Goal: Communication & Community: Answer question/provide support

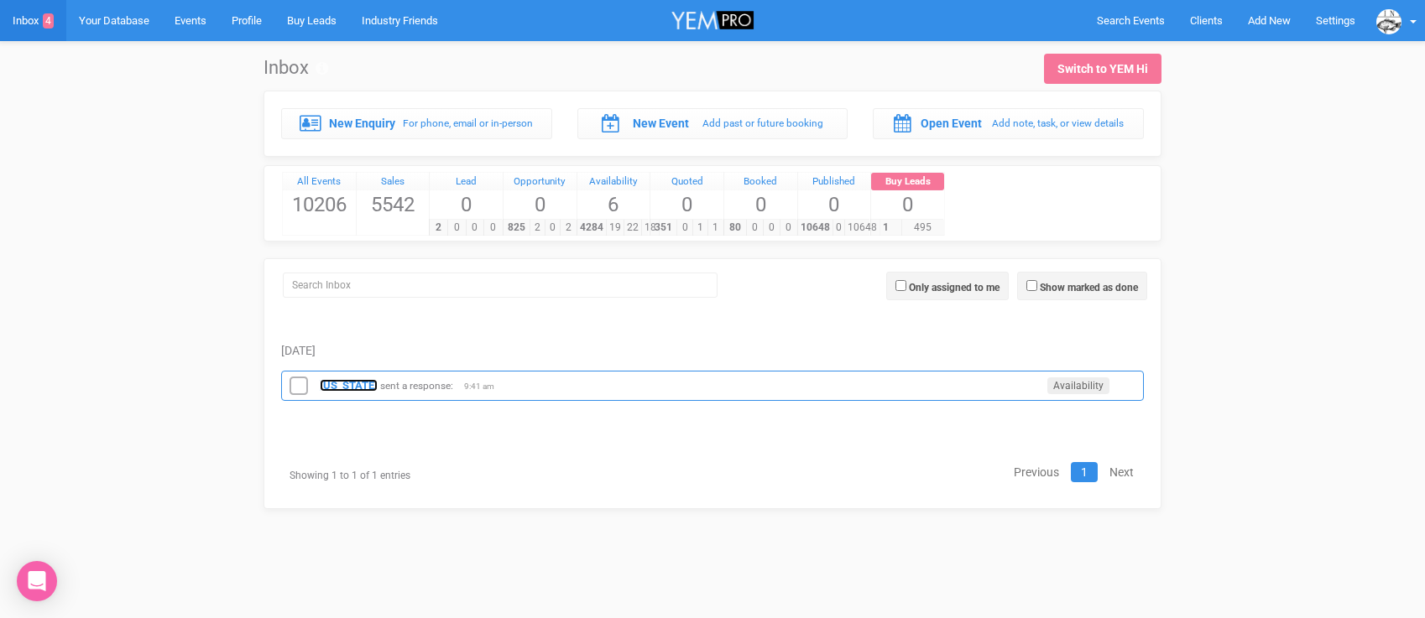
click at [343, 380] on strong "[US_STATE]" at bounding box center [349, 385] width 58 height 13
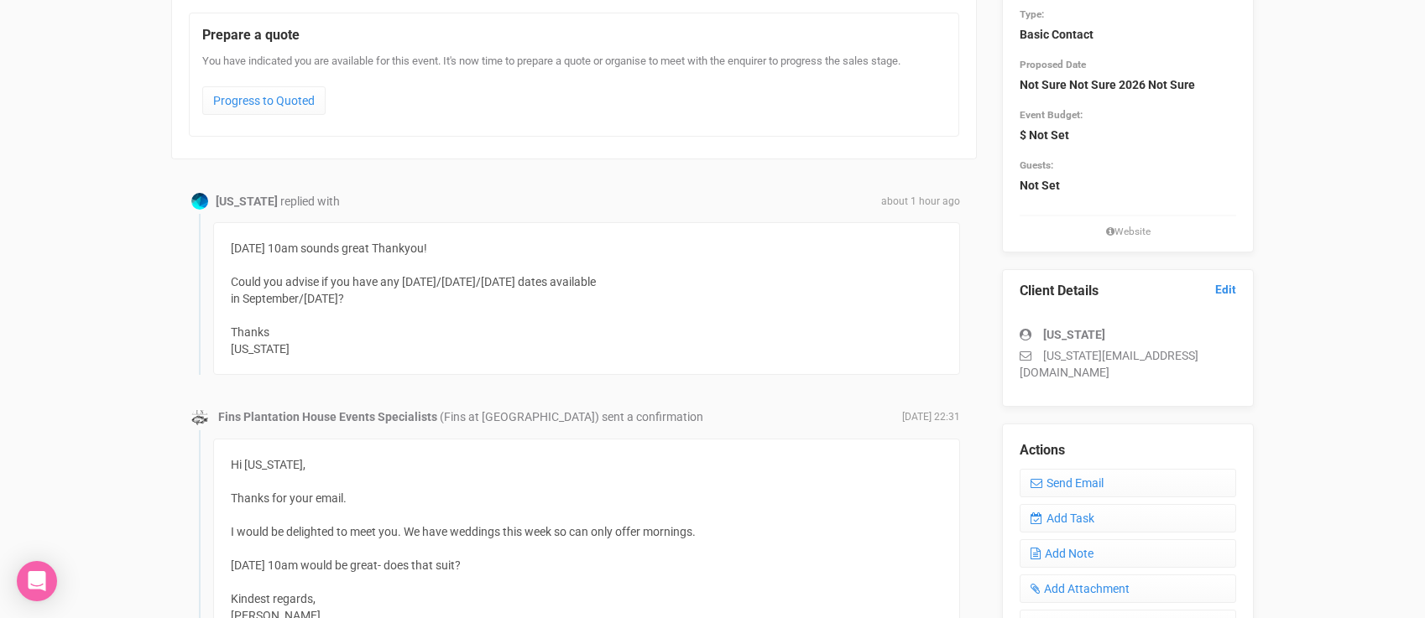
scroll to position [210, 0]
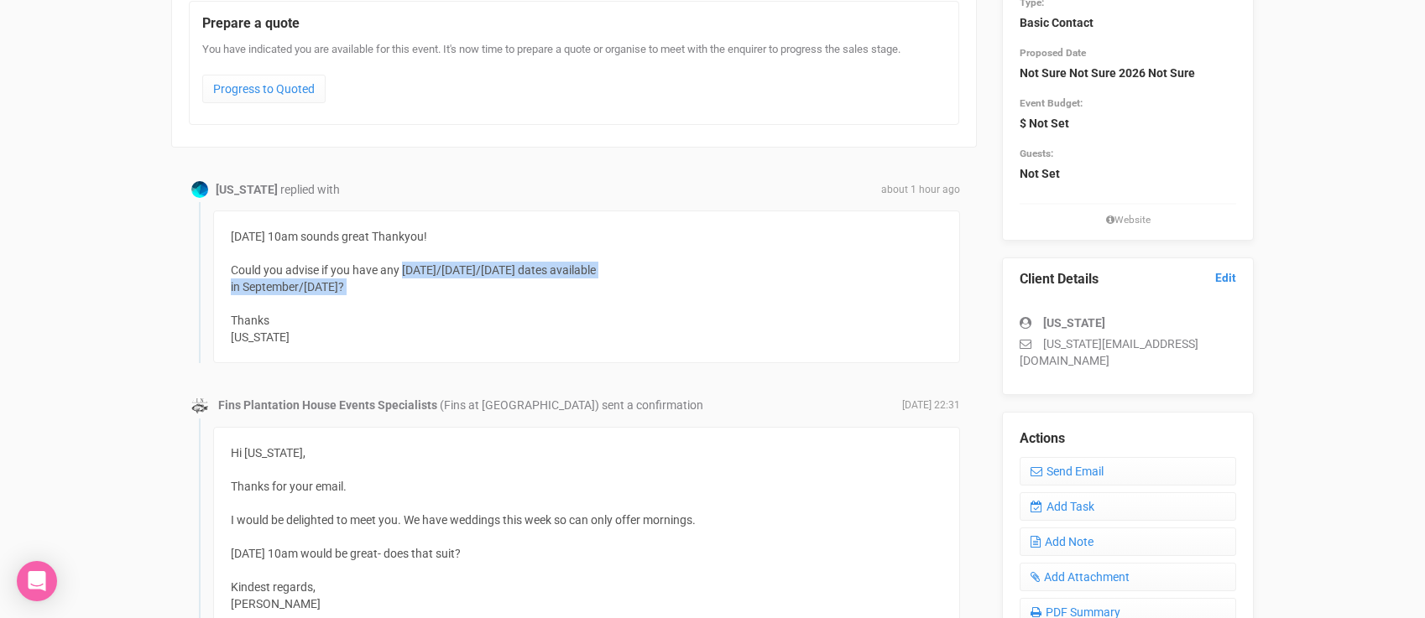
drag, startPoint x: 276, startPoint y: 304, endPoint x: 403, endPoint y: 270, distance: 131.1
click at [403, 270] on div "[DATE] 10am sounds great Thankyou! Could you advise if you have any [DATE]/[DAT…" at bounding box center [586, 287] width 747 height 153
copy div "[DATE]/[DATE]/[DATE] dates available in September/[DATE]?"
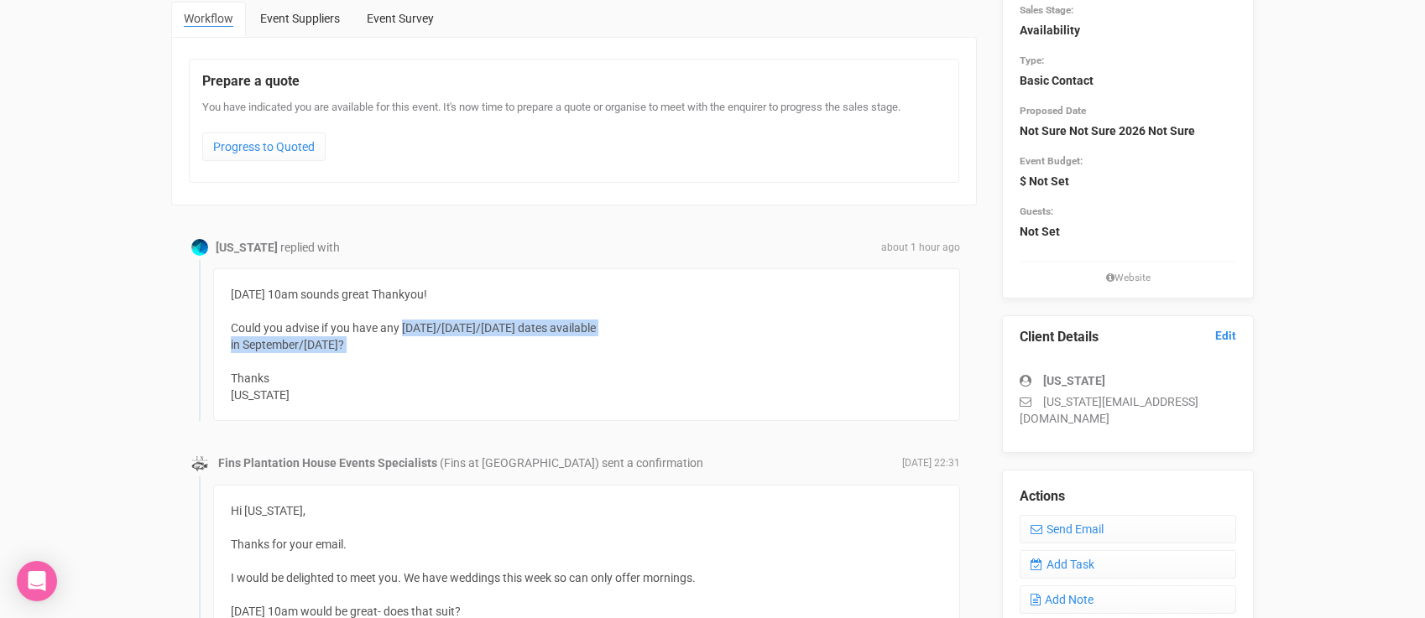
scroll to position [212, 0]
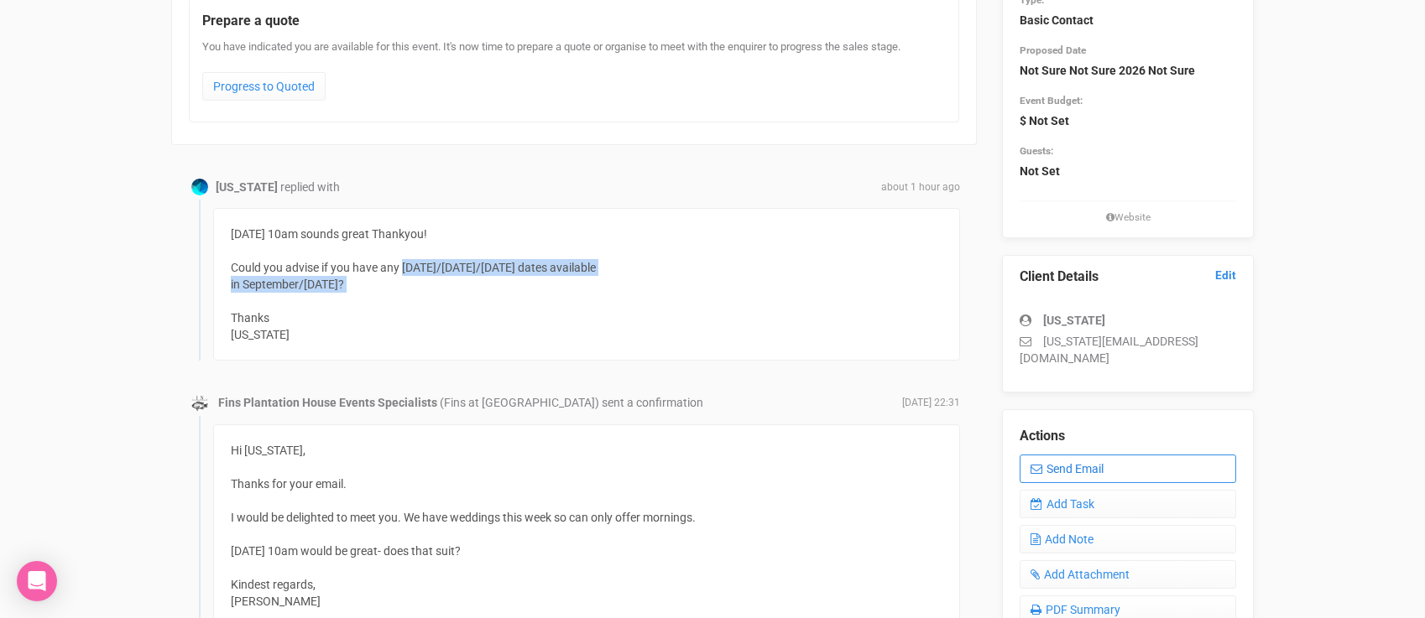
click at [1082, 458] on link "Send Email" at bounding box center [1127, 469] width 216 height 29
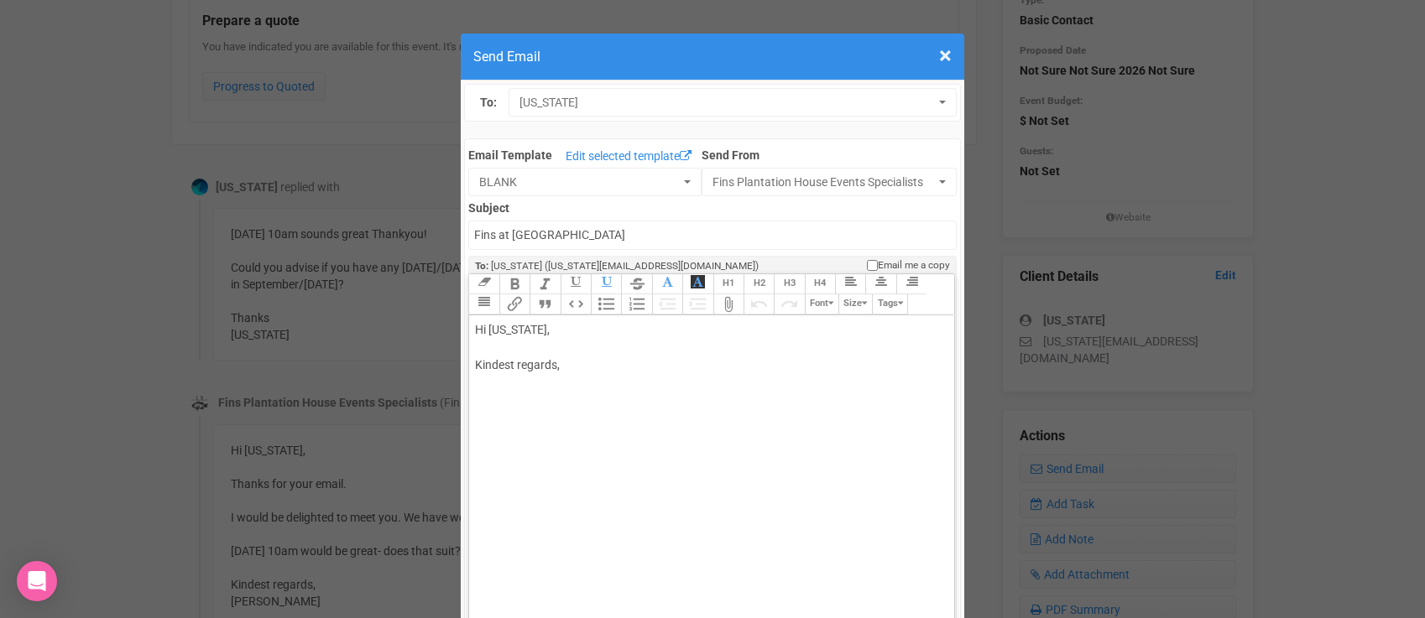
click at [567, 345] on div "Hi [US_STATE], Kindest regards," at bounding box center [708, 365] width 467 height 88
paste trix-editor "span style="background-color: rgb(255, 255, 255); font-family: Roboto, Helvetic…"
type trix-editor "<div>Hi [US_STATE],<br><br><span style="background-color: rgb(255, 255, 255); f…"
click at [542, 341] on div "Hi [US_STATE], [DATE]/[DATE]/[DATE] dates available in September/[DATE]? Kindes…" at bounding box center [708, 382] width 467 height 123
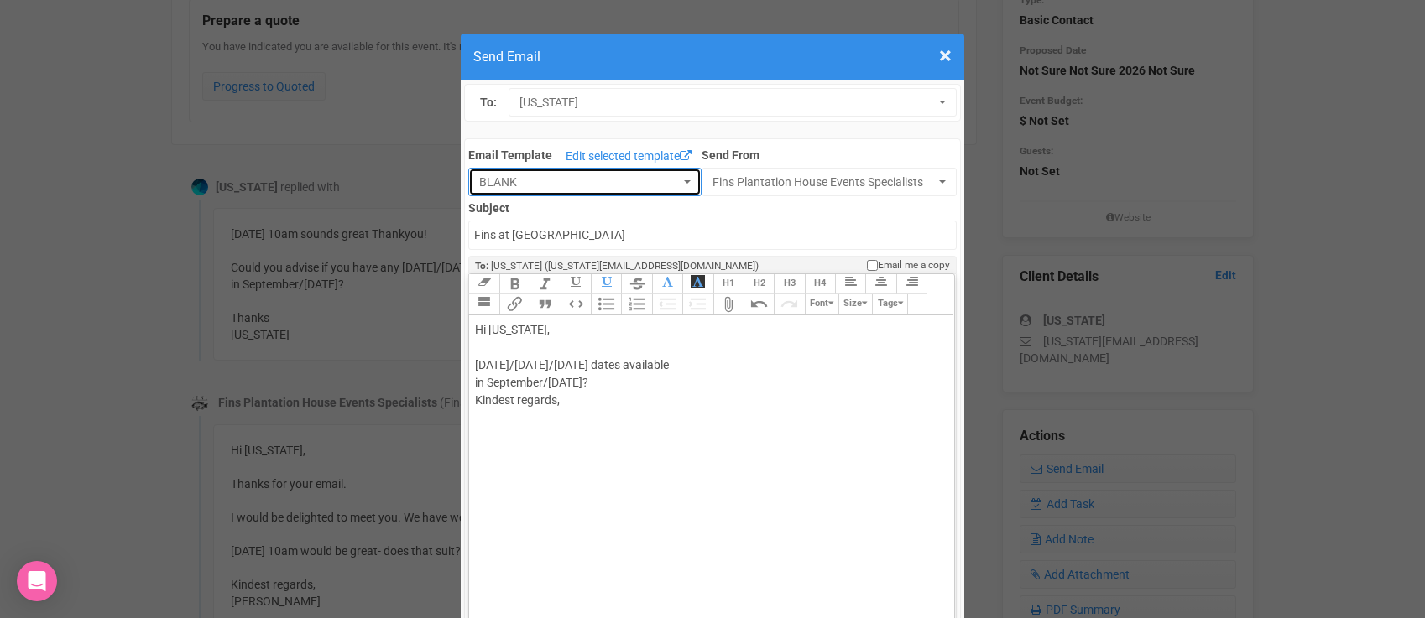
click at [597, 185] on span "BLANK" at bounding box center [579, 182] width 201 height 17
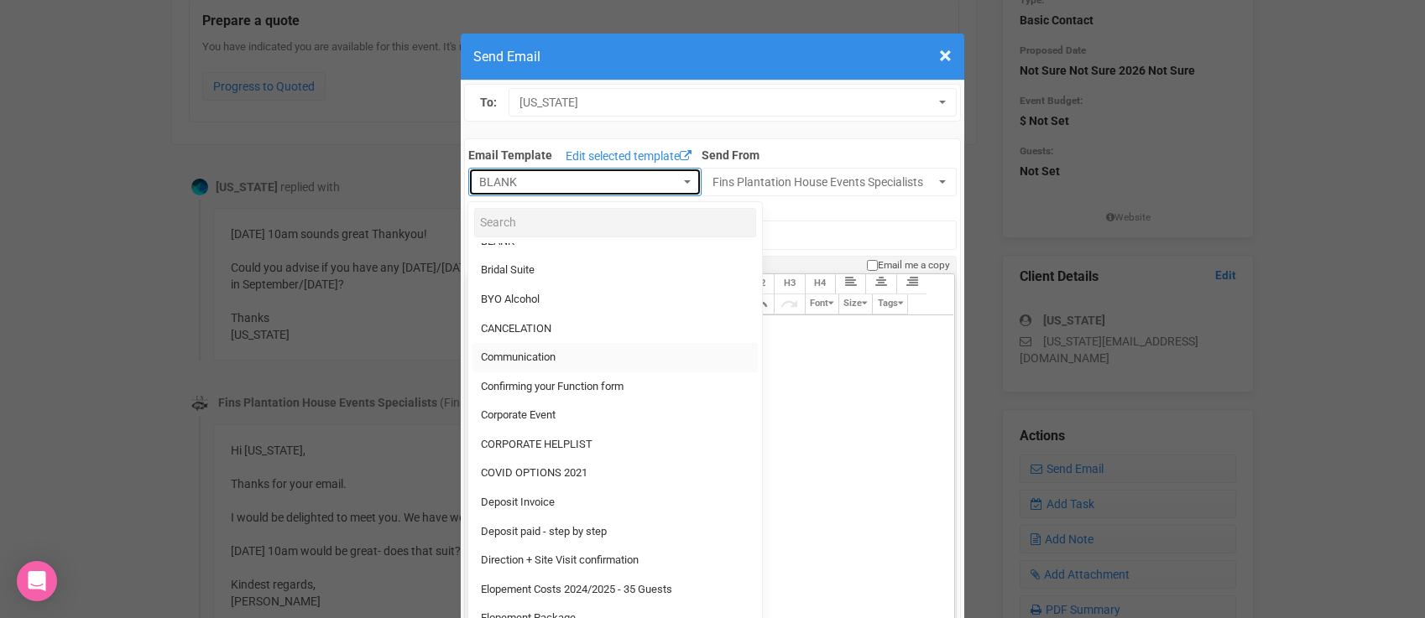
scroll to position [52, 0]
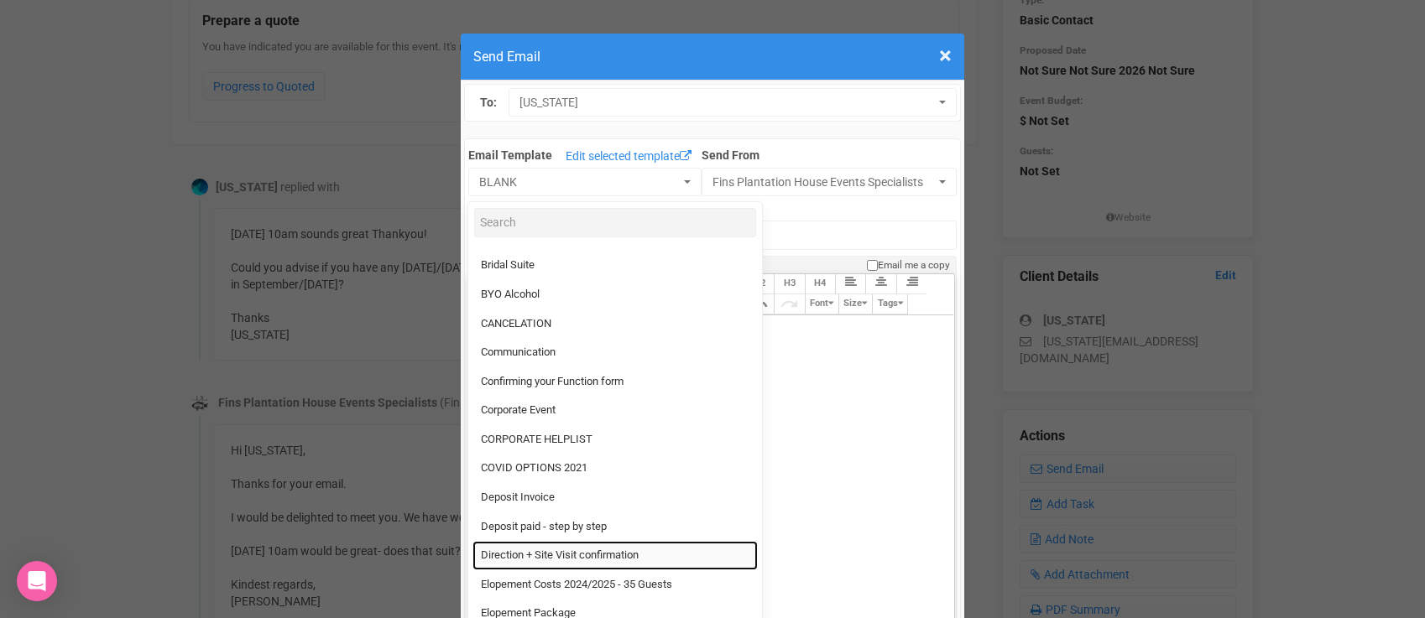
click at [550, 555] on span "Direction + Site Visit confirmation" at bounding box center [560, 556] width 158 height 16
select select "89868"
type input "[GEOGRAPHIC_DATA] - Site Visit confirmation & Direction"
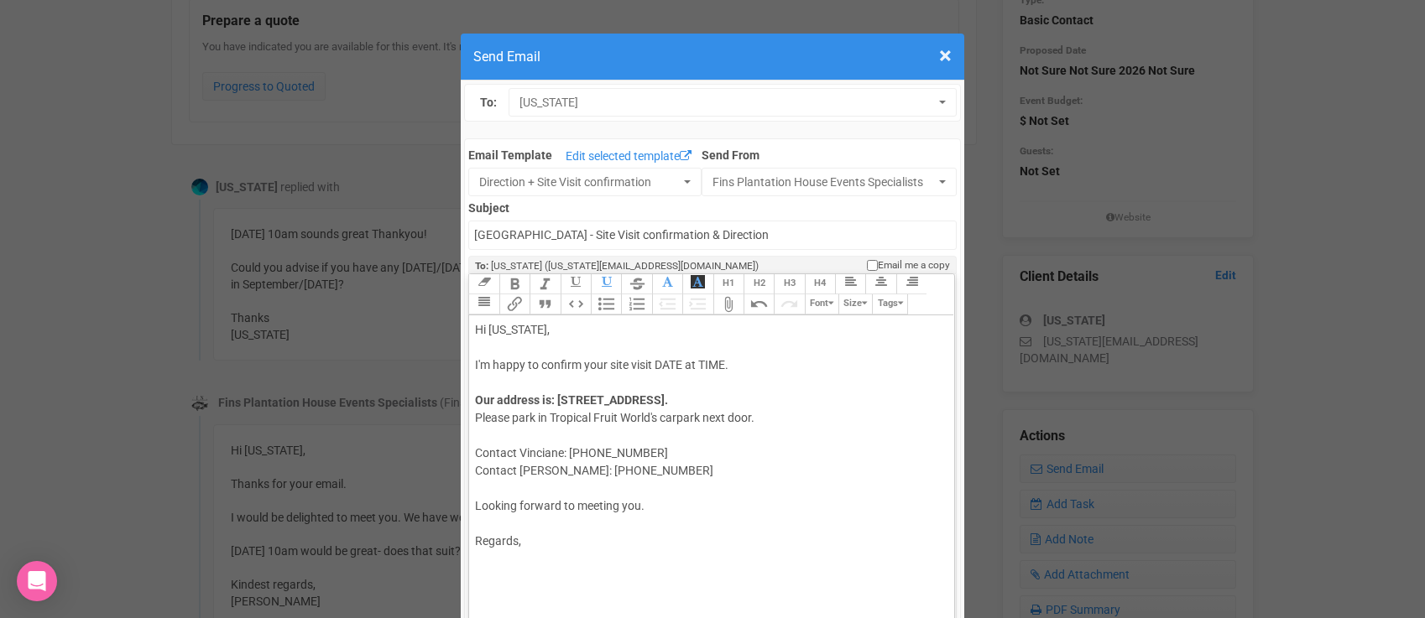
drag, startPoint x: 654, startPoint y: 365, endPoint x: 740, endPoint y: 359, distance: 85.8
click at [739, 360] on div "Hi [US_STATE], I'm happy to confirm your site visit DATE at TIME." at bounding box center [708, 347] width 467 height 53
drag, startPoint x: 685, startPoint y: 362, endPoint x: 696, endPoint y: 362, distance: 10.9
click at [686, 362] on div "Hi [US_STATE], I'm happy to confirm your site visit [DATE]" at bounding box center [708, 347] width 467 height 53
drag, startPoint x: 728, startPoint y: 368, endPoint x: 691, endPoint y: 364, distance: 37.2
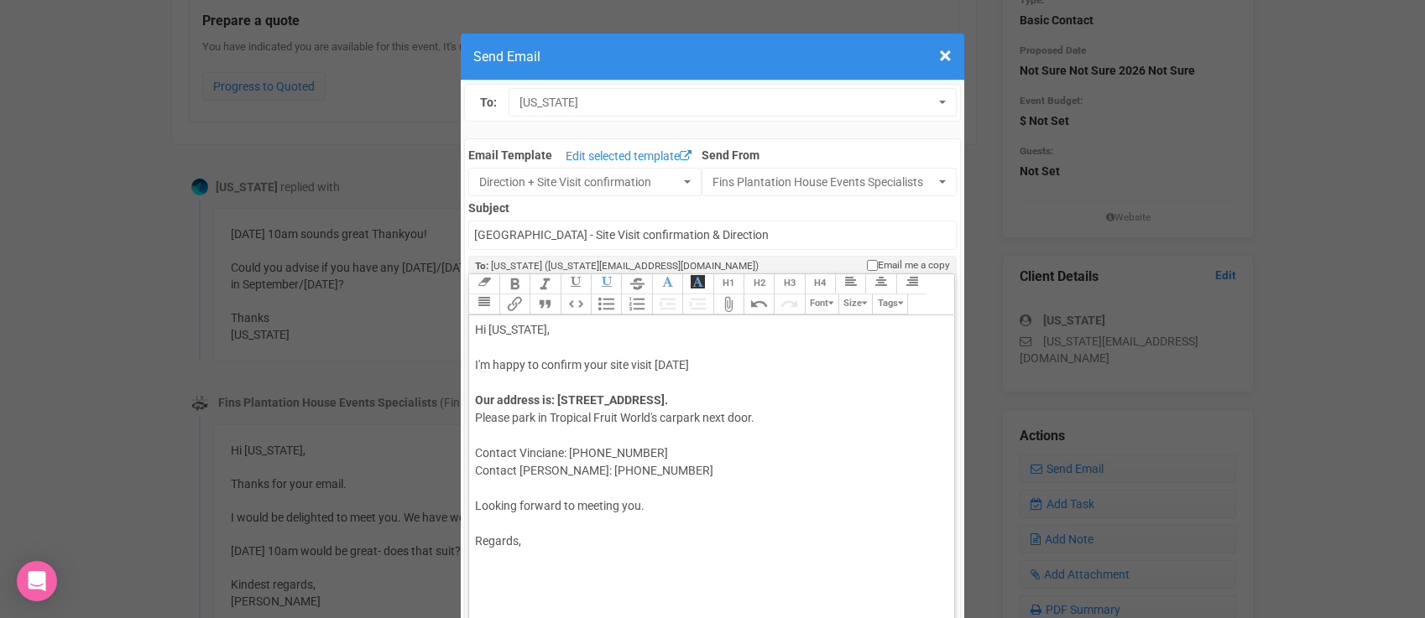
click at [691, 364] on div "Hi [US_STATE], I'm happy to confirm your site visit [DATE]" at bounding box center [708, 347] width 467 height 53
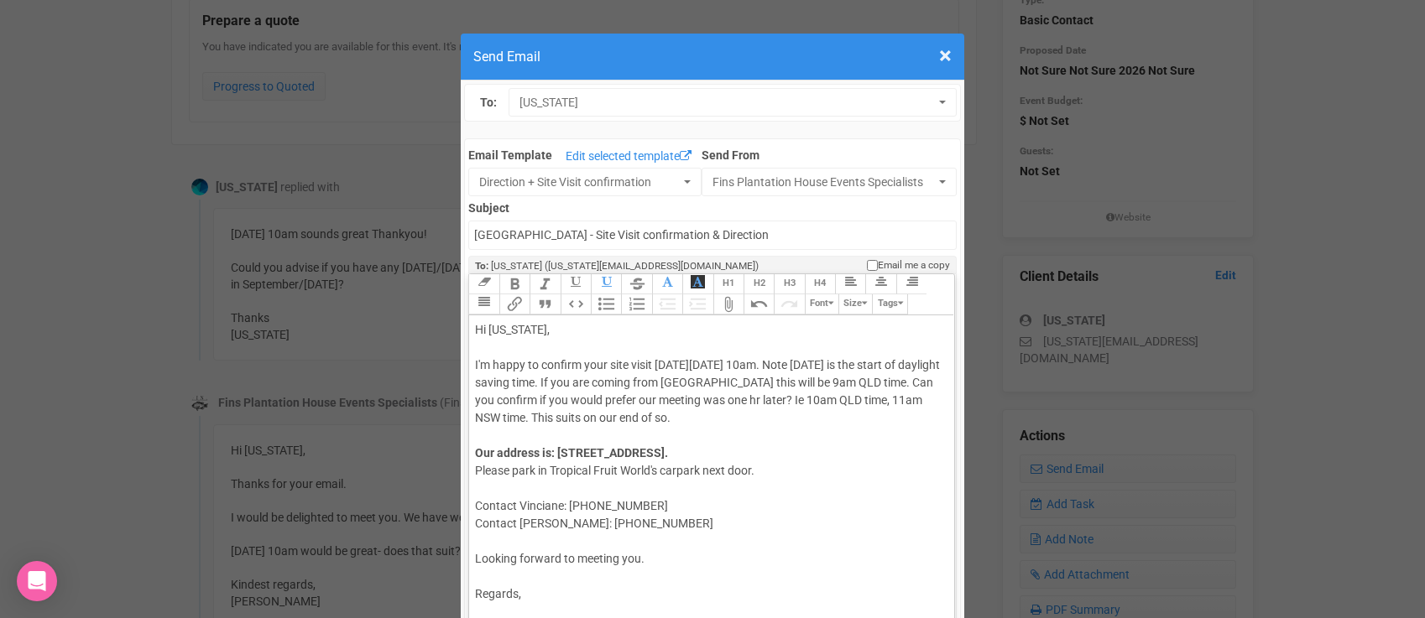
click at [490, 384] on div "Hi [US_STATE], I'm happy to confirm your site visit [DATE][DATE] 10am. Note [DA…" at bounding box center [708, 374] width 467 height 106
drag, startPoint x: 655, startPoint y: 502, endPoint x: 635, endPoint y: 493, distance: 21.8
click at [635, 493] on div "Our address is: [STREET_ADDRESS]. Please park in [GEOGRAPHIC_DATA]'s carpark ne…" at bounding box center [708, 489] width 467 height 88
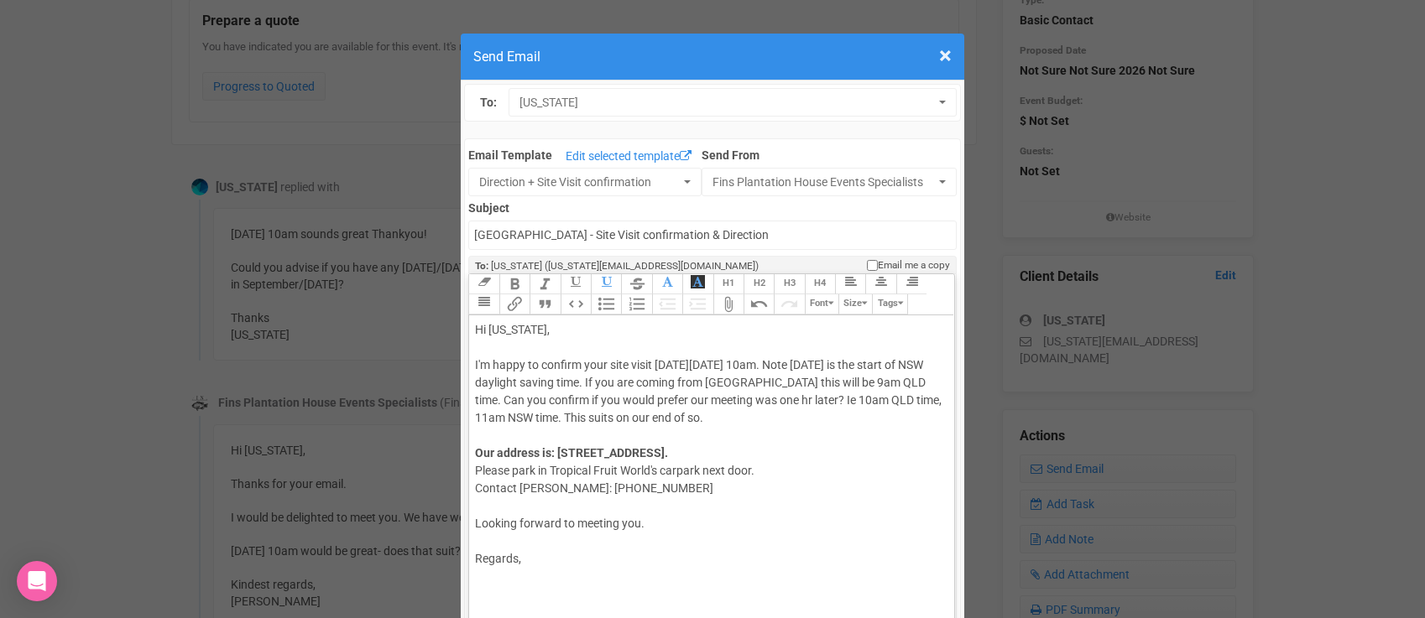
click at [600, 510] on div at bounding box center [708, 507] width 467 height 18
paste trix-editor "span style="background-color: rgb(255, 255, 255); font-family: Roboto, Helvetic…"
click at [583, 510] on div "[DATE]/[DATE]/[DATE] dates available in September/[DATE]?" at bounding box center [708, 524] width 467 height 53
click at [525, 555] on span "[DATE]/[DATE]/[DATE] dates available" at bounding box center [572, 558] width 194 height 13
click at [533, 575] on span "[DATE] and [DATE] avail [DATE] 1 8 15 29th/[DATE]/[DATE] dates available" at bounding box center [602, 567] width 255 height 31
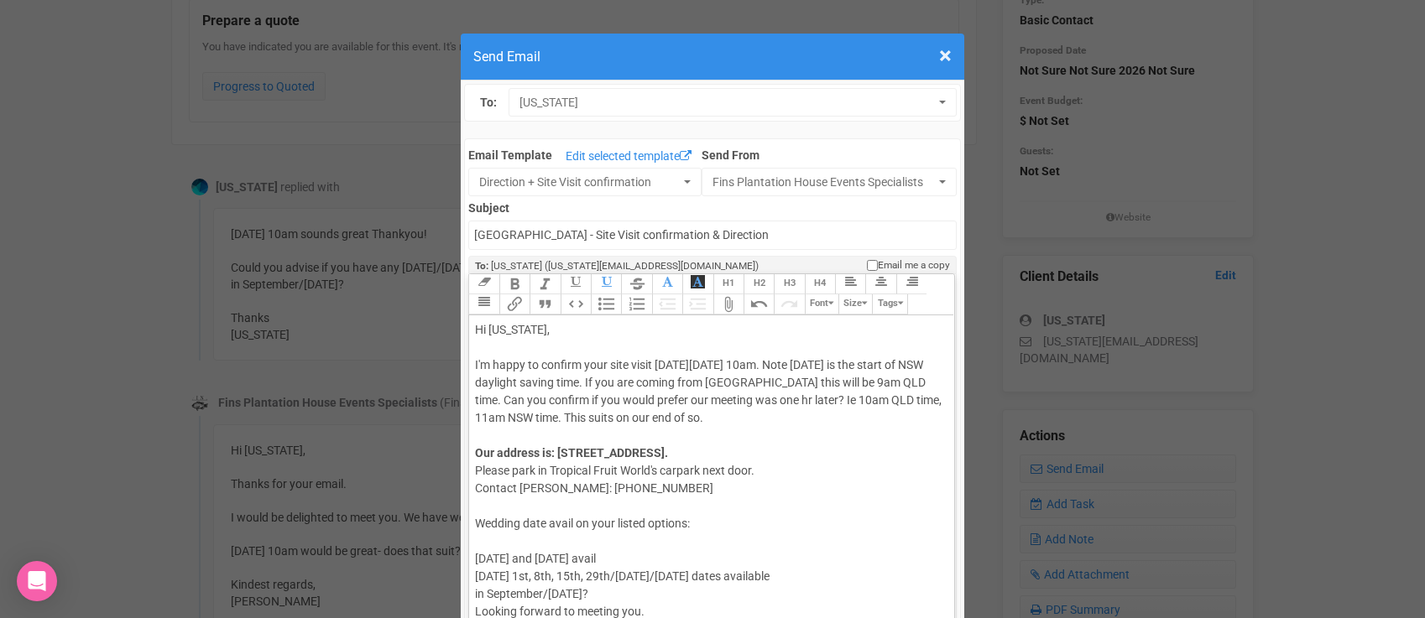
click at [622, 574] on span "[DATE] and [DATE] avail [DATE] 1st, 8th, 15th, 29th/[DATE]/[DATE] dates availab…" at bounding box center [622, 567] width 295 height 31
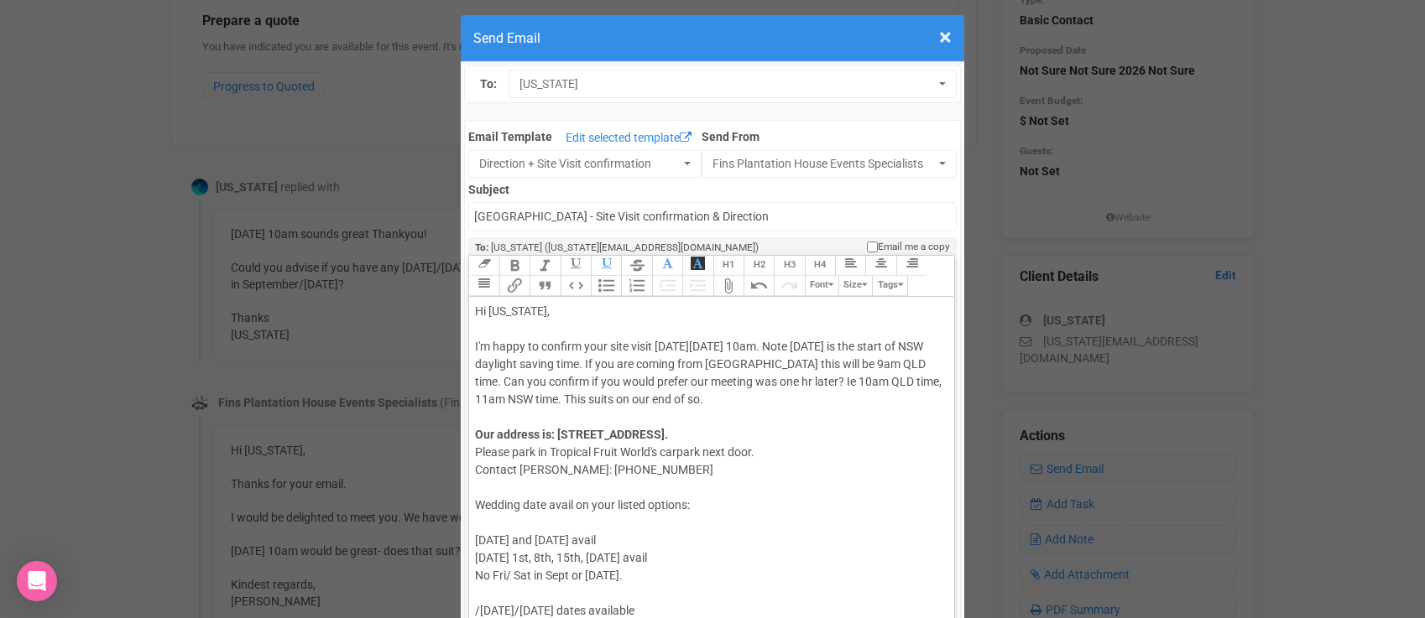
drag, startPoint x: 657, startPoint y: 607, endPoint x: 614, endPoint y: 596, distance: 44.2
click at [614, 596] on div "Wedding date avail on your listed options: [DATE] and [DATE] avail [DATE] 1st, …" at bounding box center [708, 558] width 467 height 159
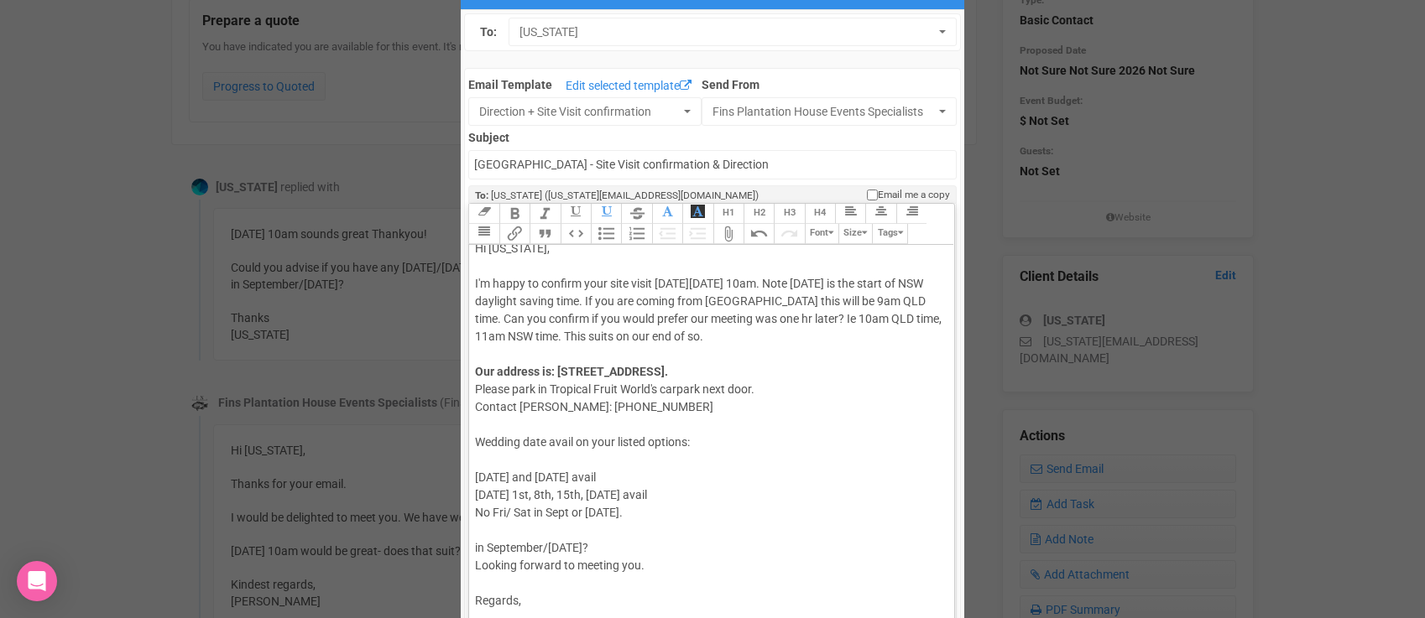
scroll to position [81, 0]
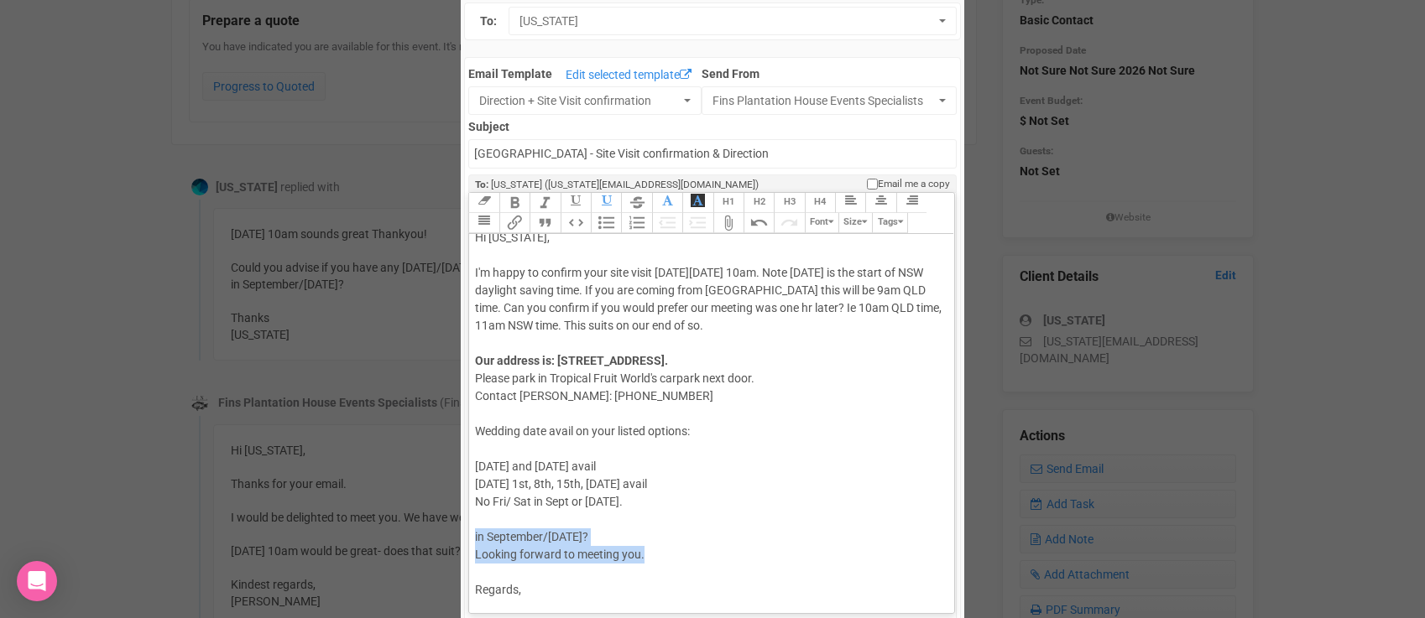
drag, startPoint x: 539, startPoint y: 570, endPoint x: 475, endPoint y: 529, distance: 75.4
click at [475, 529] on trix-editor "Hi [US_STATE], I'm happy to confirm your site visit [DATE][DATE] 10am. Note [DA…" at bounding box center [711, 419] width 484 height 371
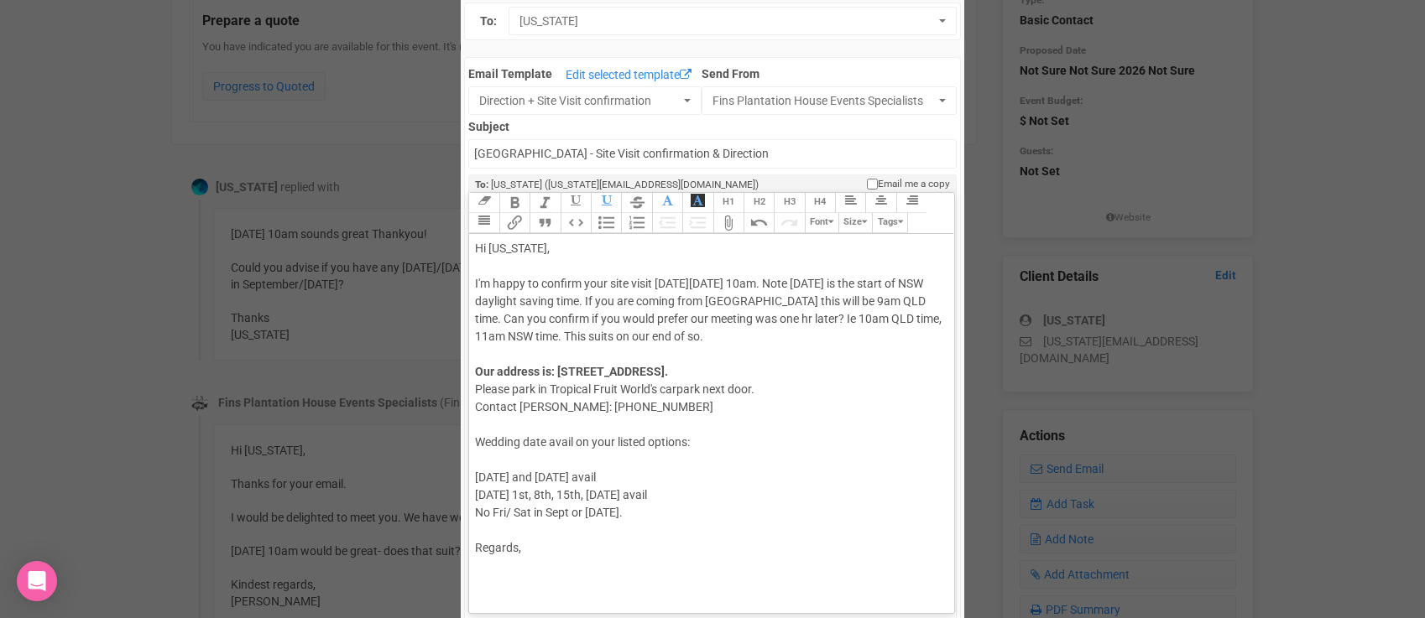
click at [552, 557] on trix-editor "Hi [US_STATE], I'm happy to confirm your site visit [DATE][DATE] 10am. Note [DA…" at bounding box center [711, 419] width 484 height 371
type trix-editor "<div>Hi [US_STATE],&nbsp;<br><br>I'm happy to confirm your site visit [DATE][DA…"
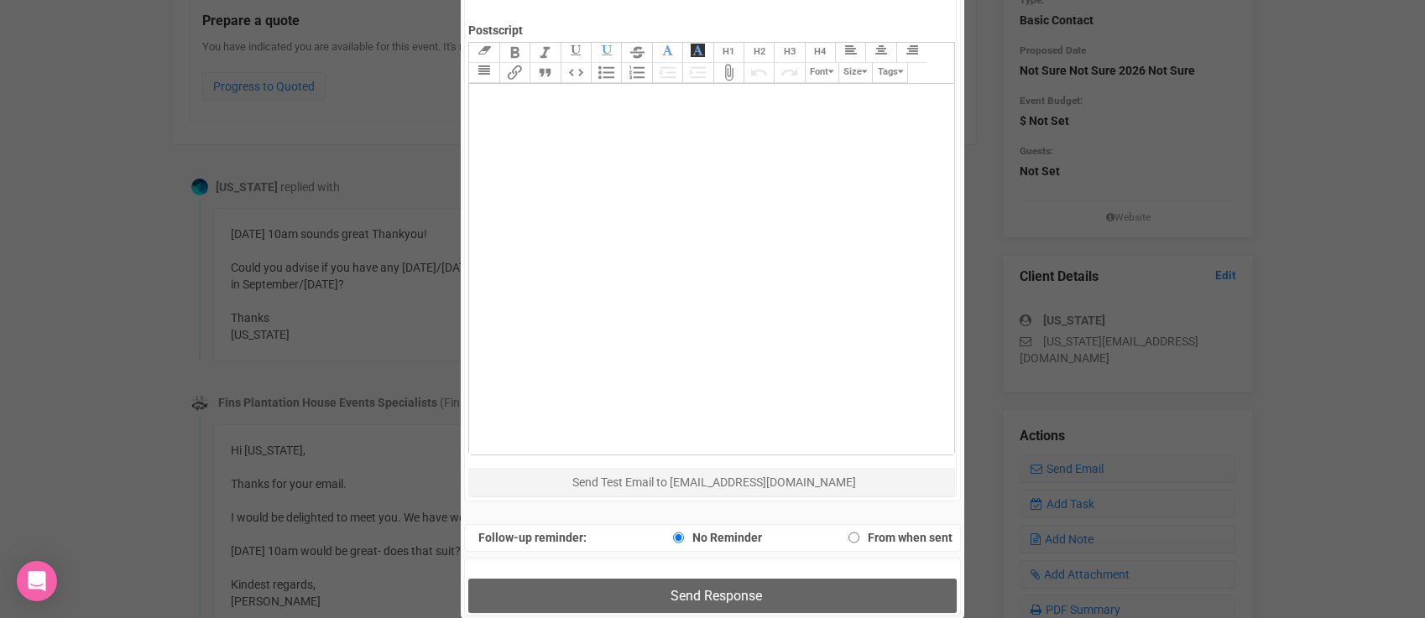
scroll to position [773, 0]
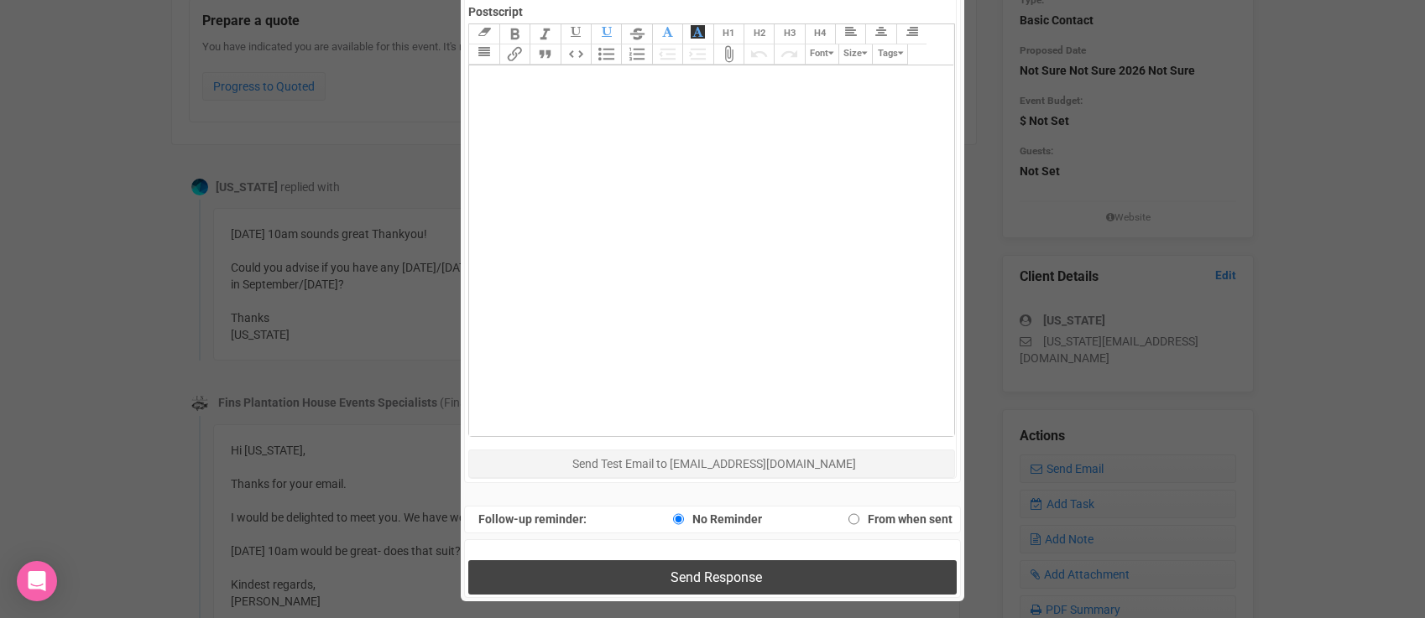
click at [673, 565] on button "Send Response" at bounding box center [712, 578] width 488 height 34
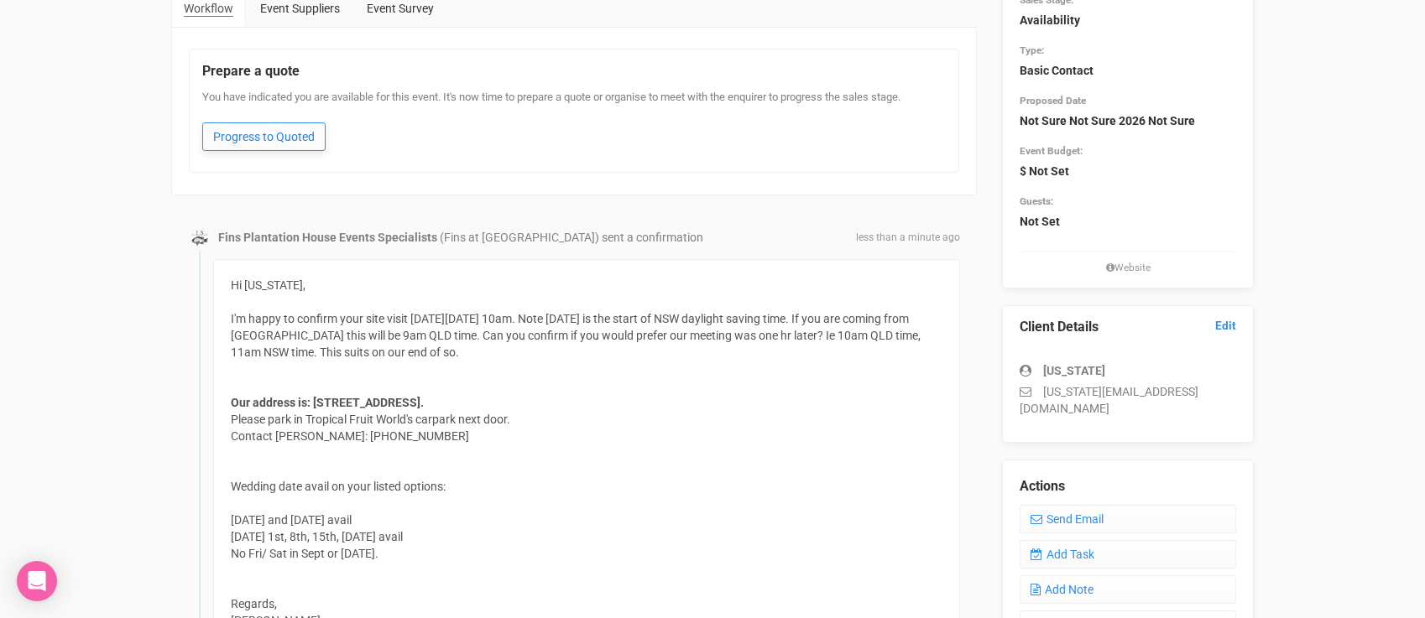
scroll to position [0, 0]
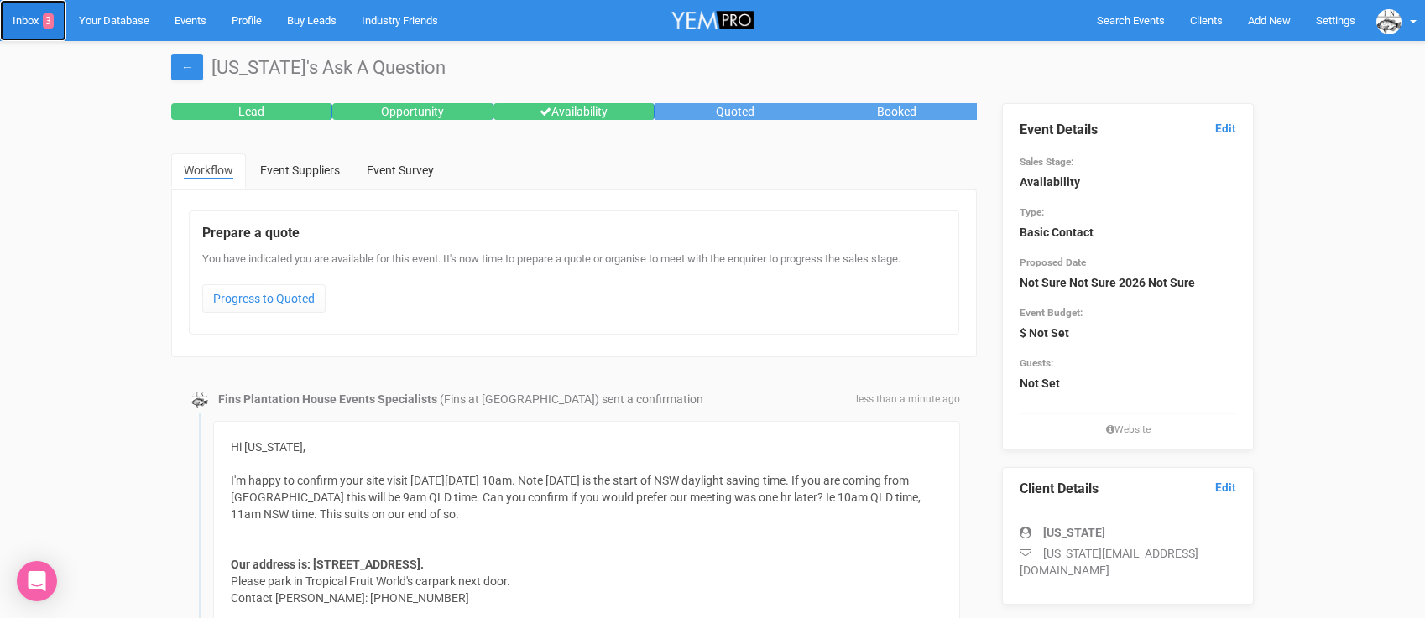
click at [40, 23] on link "Inbox 3" at bounding box center [33, 20] width 66 height 41
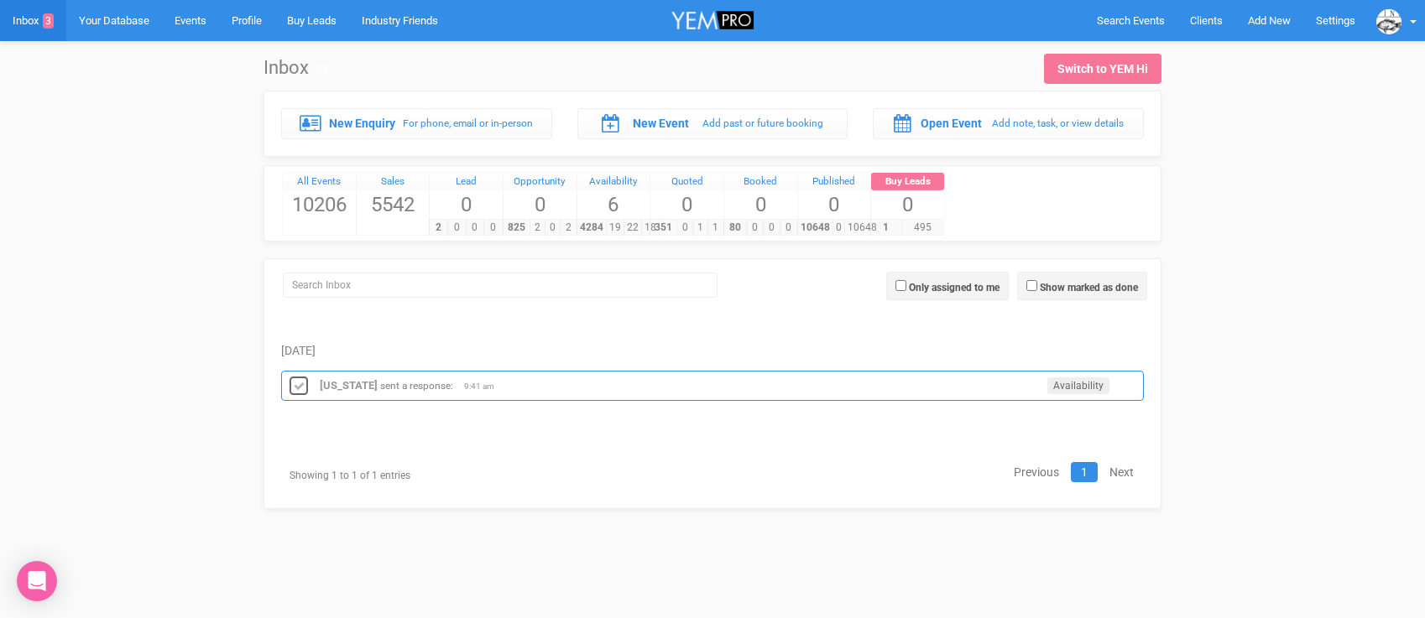
click at [295, 382] on icon at bounding box center [298, 387] width 25 height 22
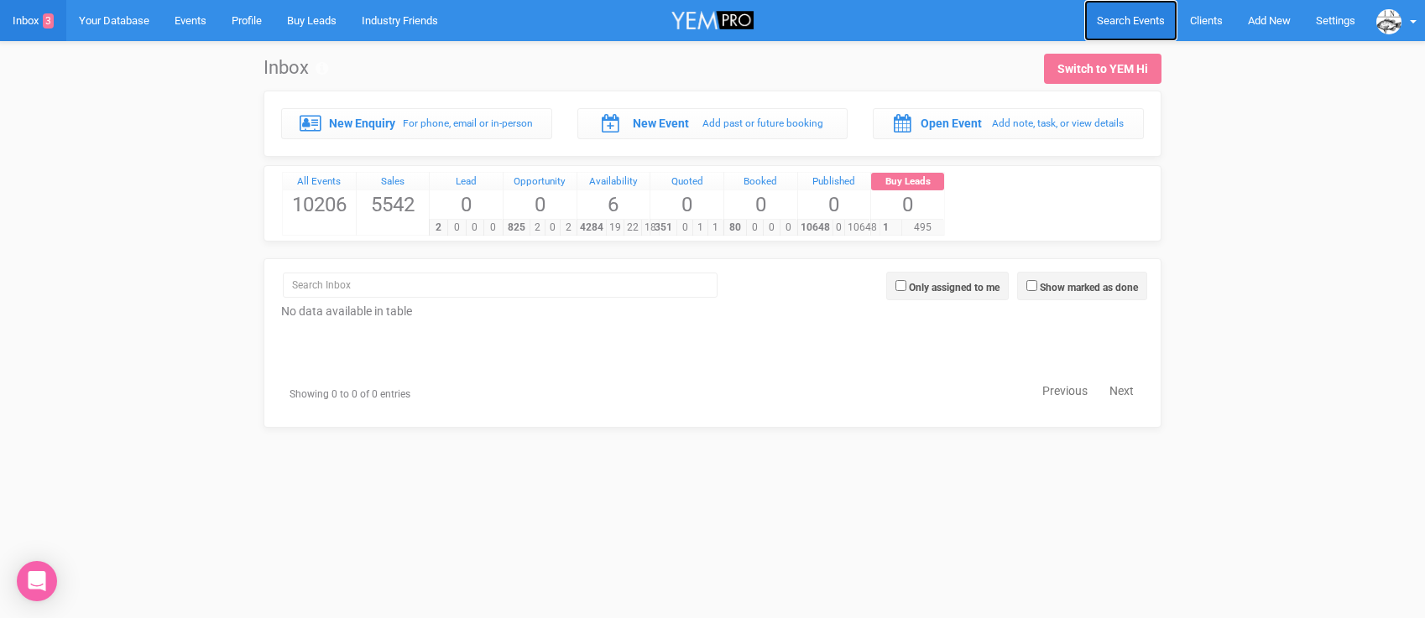
click at [1108, 15] on span "Search Events" at bounding box center [1131, 20] width 68 height 13
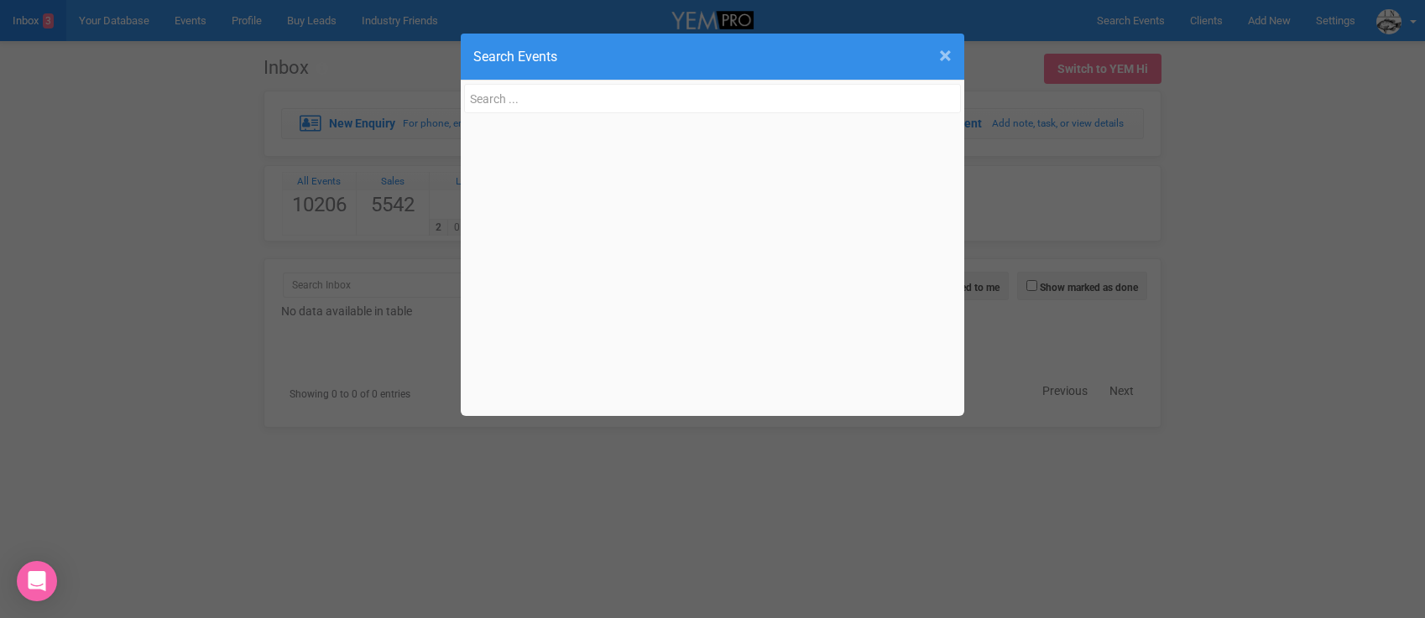
click at [943, 51] on span "×" at bounding box center [945, 56] width 13 height 28
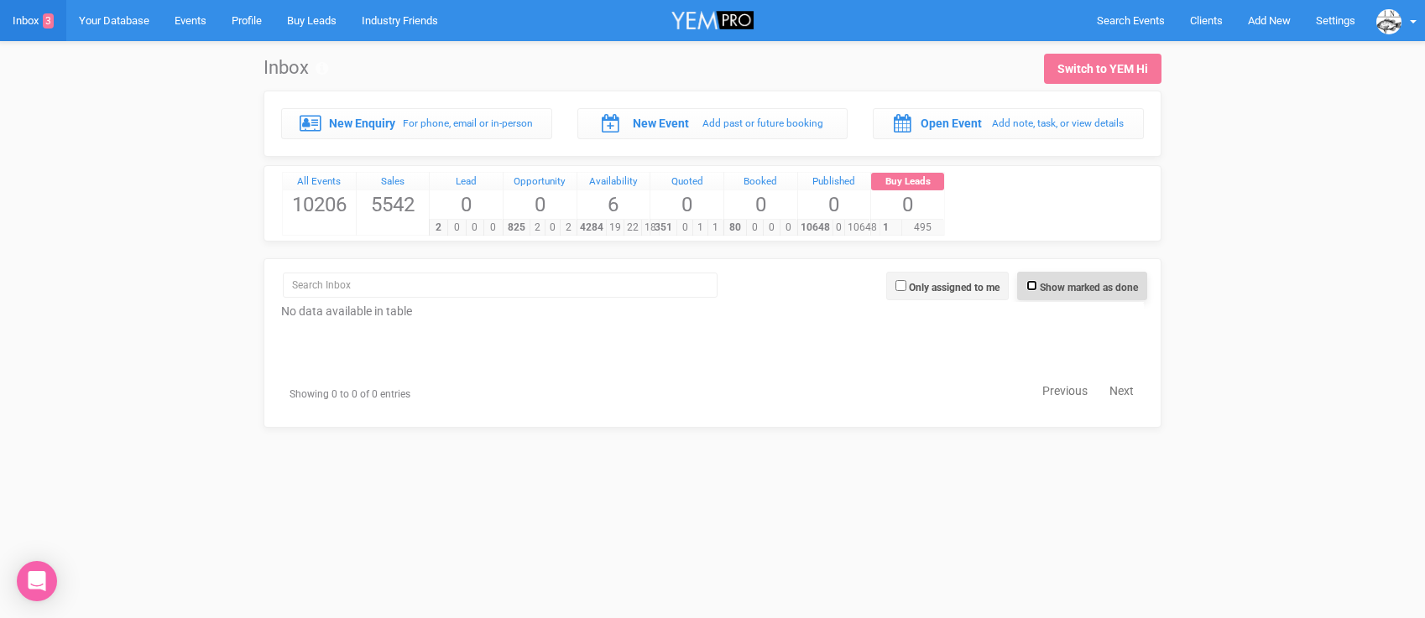
click at [1030, 286] on input "Show marked as done" at bounding box center [1031, 285] width 11 height 11
checkbox input "true"
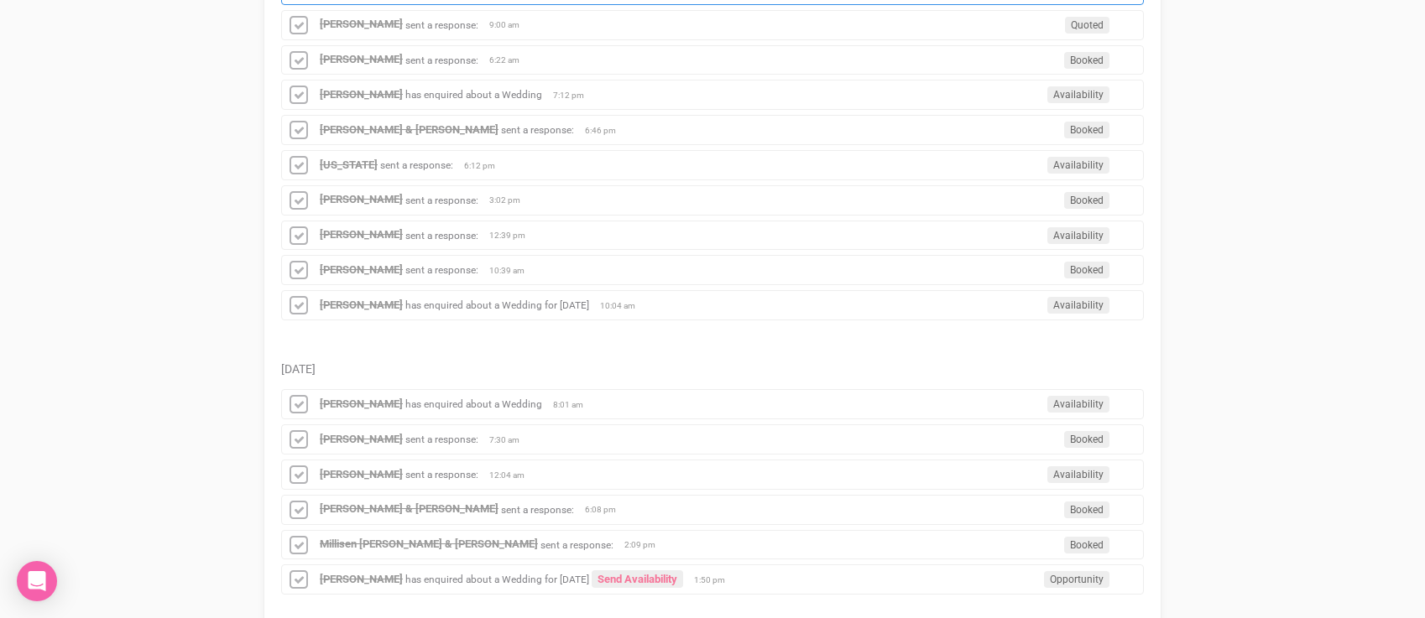
scroll to position [954, 0]
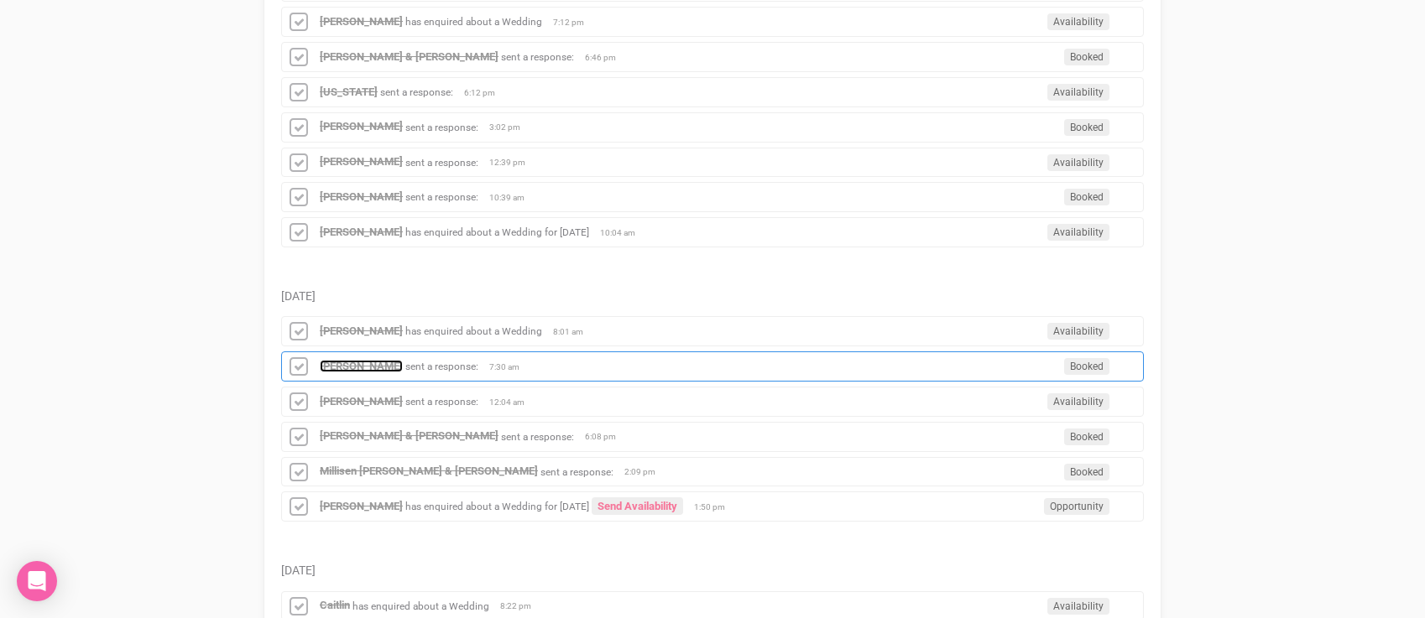
click at [369, 367] on strong "[PERSON_NAME]" at bounding box center [361, 366] width 83 height 13
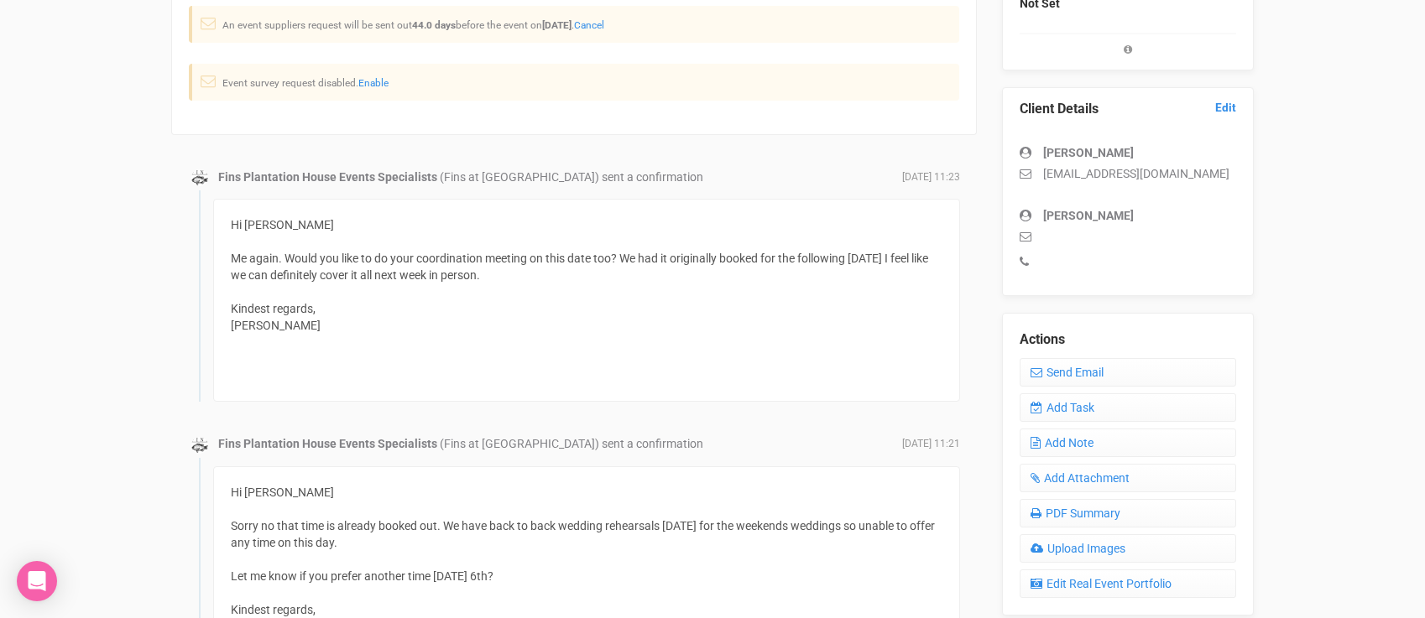
scroll to position [467, 0]
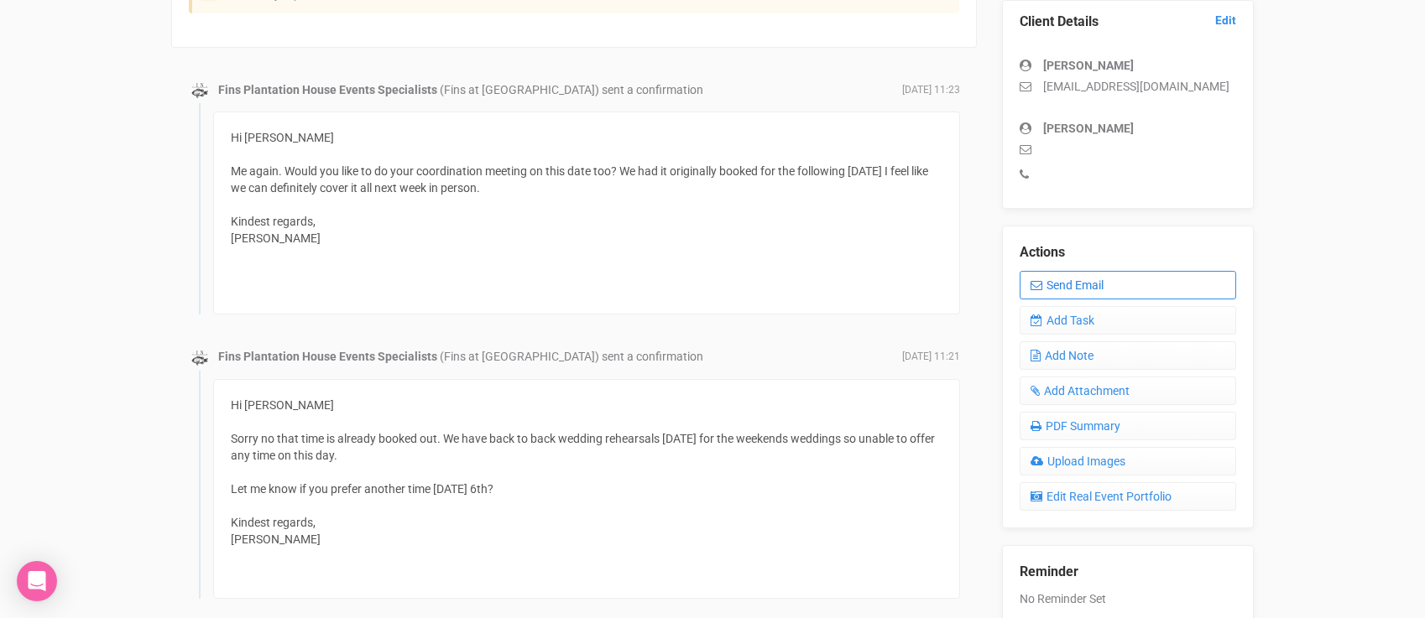
click at [1056, 279] on link "Send Email" at bounding box center [1127, 285] width 216 height 29
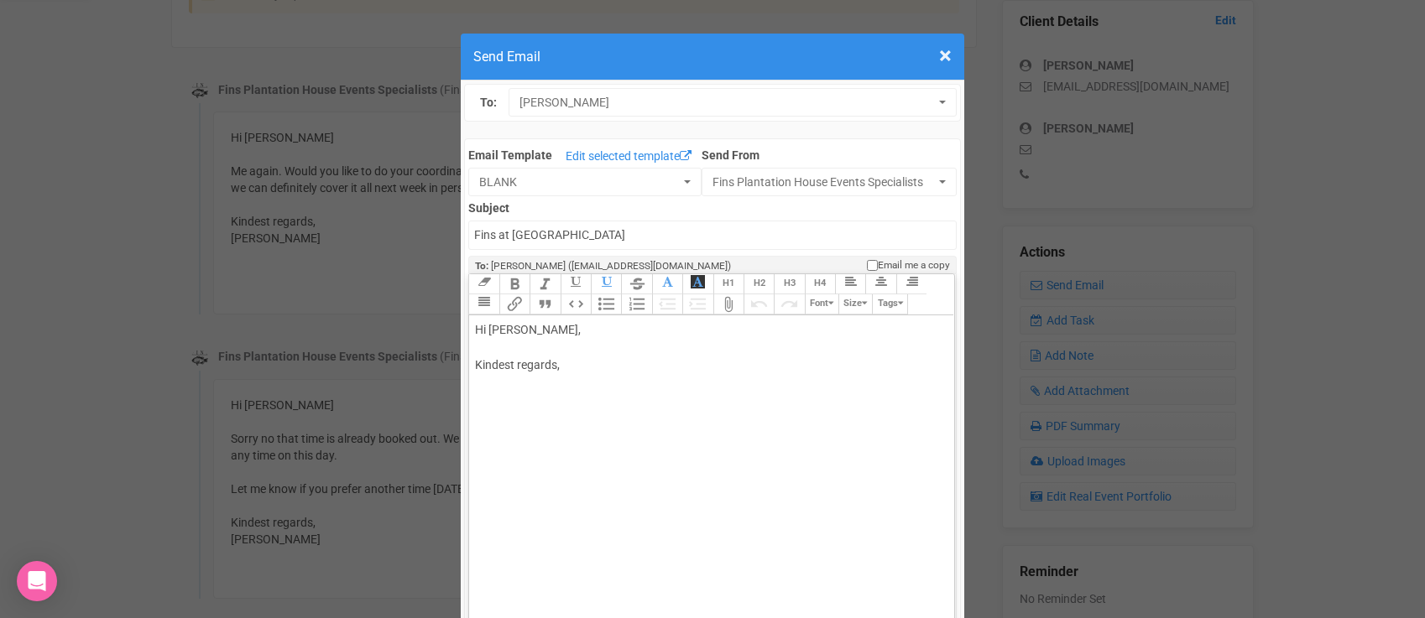
click at [555, 343] on div "Hi [PERSON_NAME], Kindest regards," at bounding box center [708, 365] width 467 height 88
drag, startPoint x: 523, startPoint y: 335, endPoint x: 576, endPoint y: 333, distance: 53.7
click at [575, 334] on div "Hi [PERSON_NAME], Kindest regards," at bounding box center [708, 365] width 467 height 88
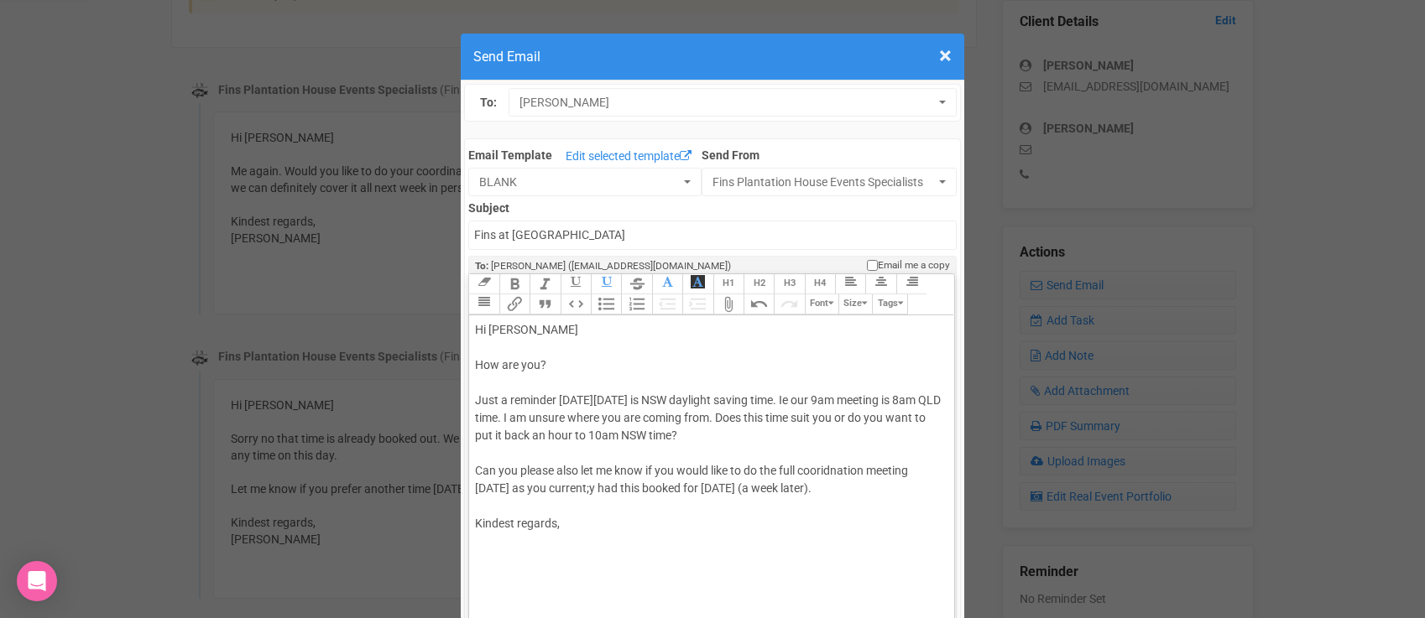
click at [488, 545] on div "Hi [PERSON_NAME] How are you? Just a reminder [DATE][DATE] is NSW daylight savi…" at bounding box center [708, 444] width 467 height 247
type trix-editor "<div>Hi [PERSON_NAME];<br><br>How are you?&nbsp;<br><br>Just a reminder [DATE][…"
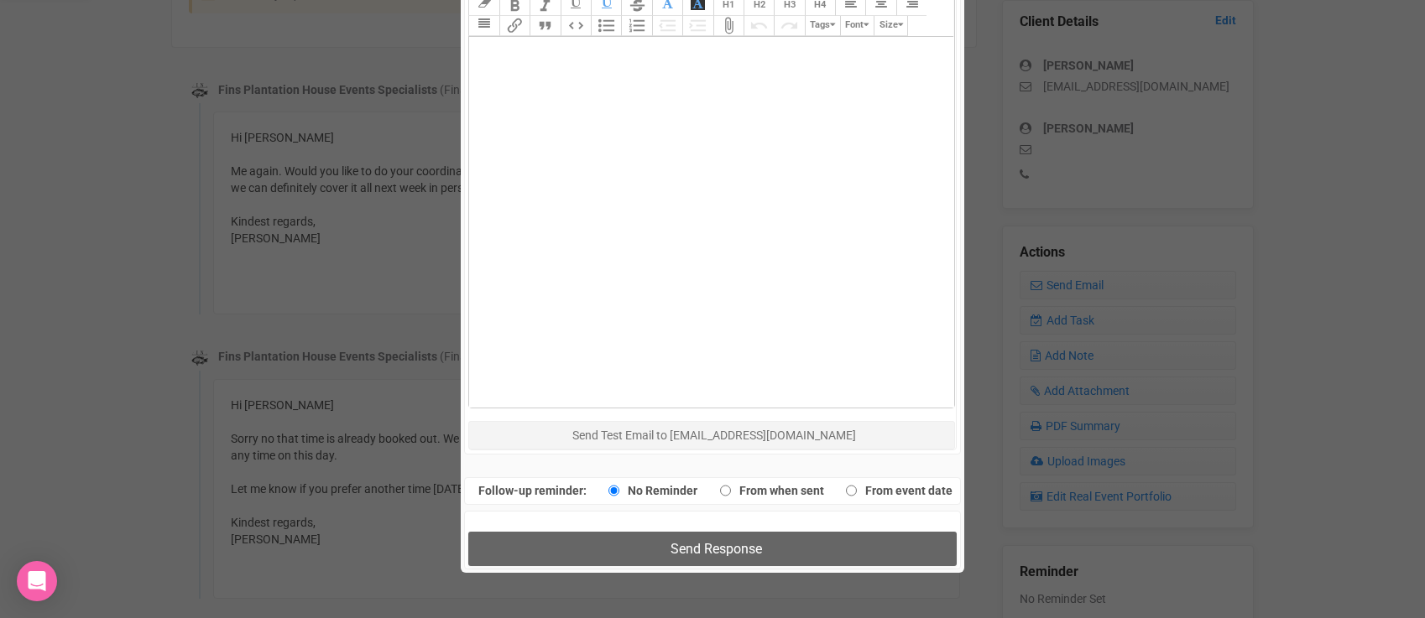
scroll to position [810, 0]
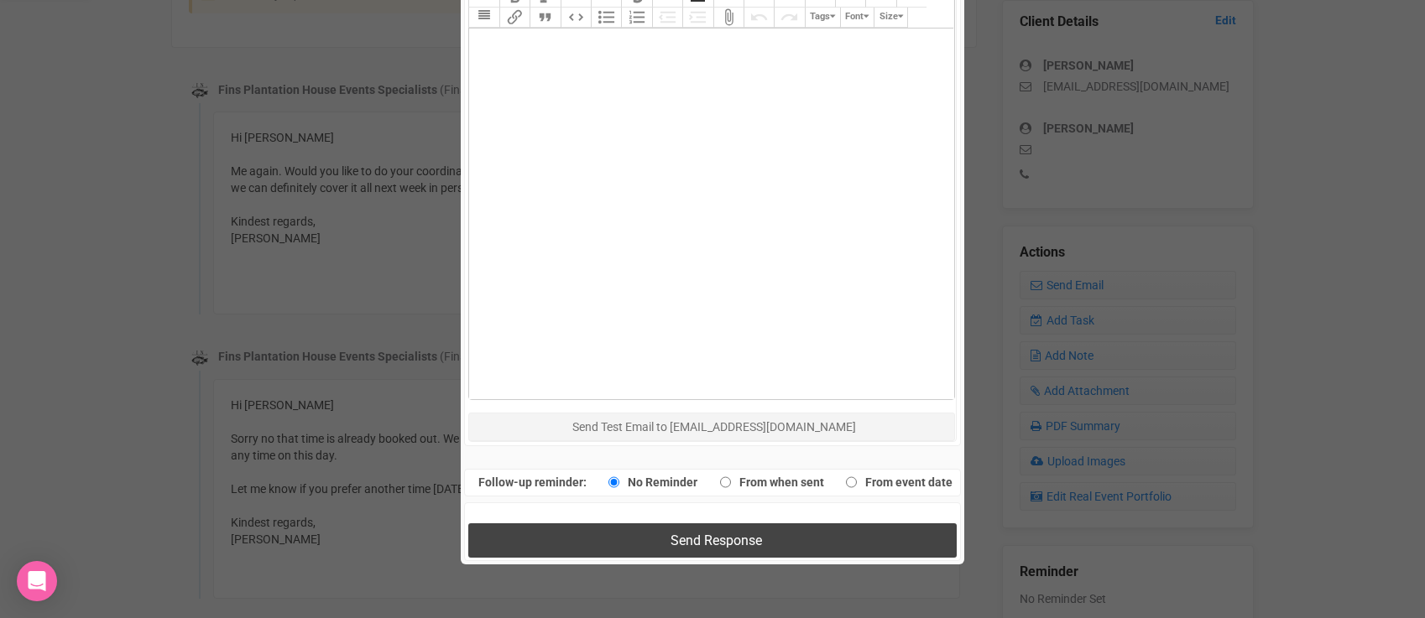
click at [680, 545] on span "Send Response" at bounding box center [715, 541] width 91 height 16
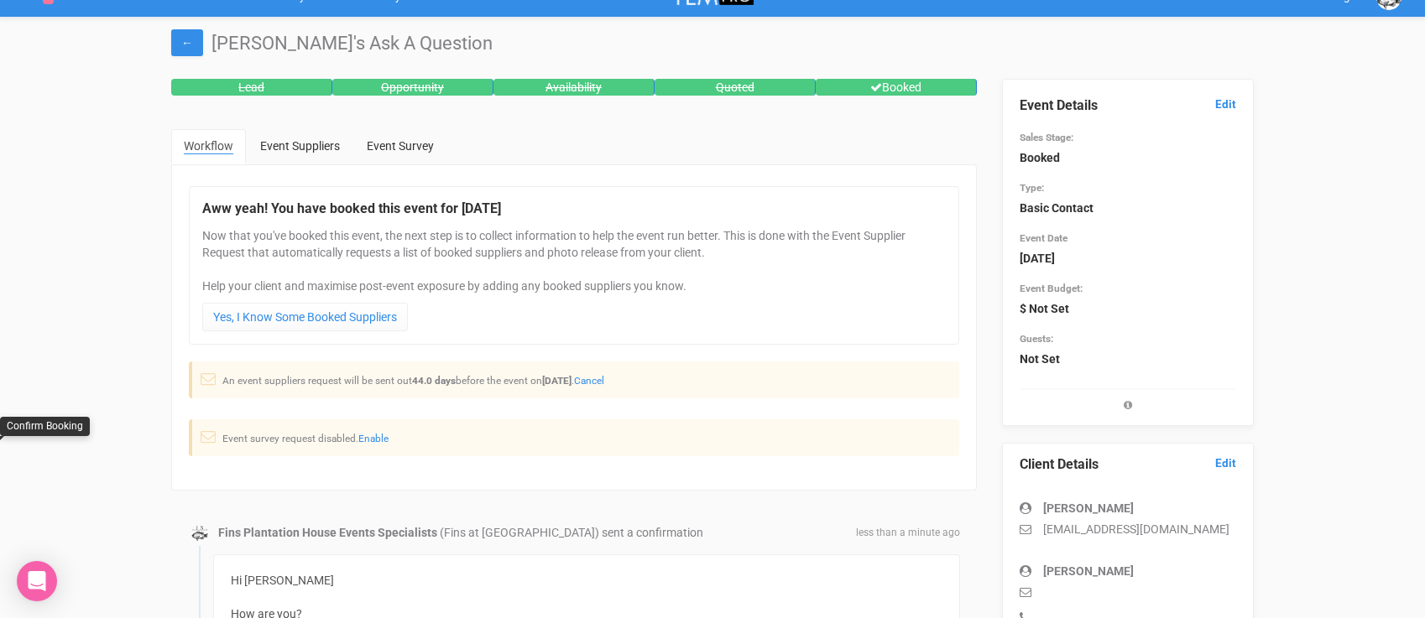
scroll to position [0, 0]
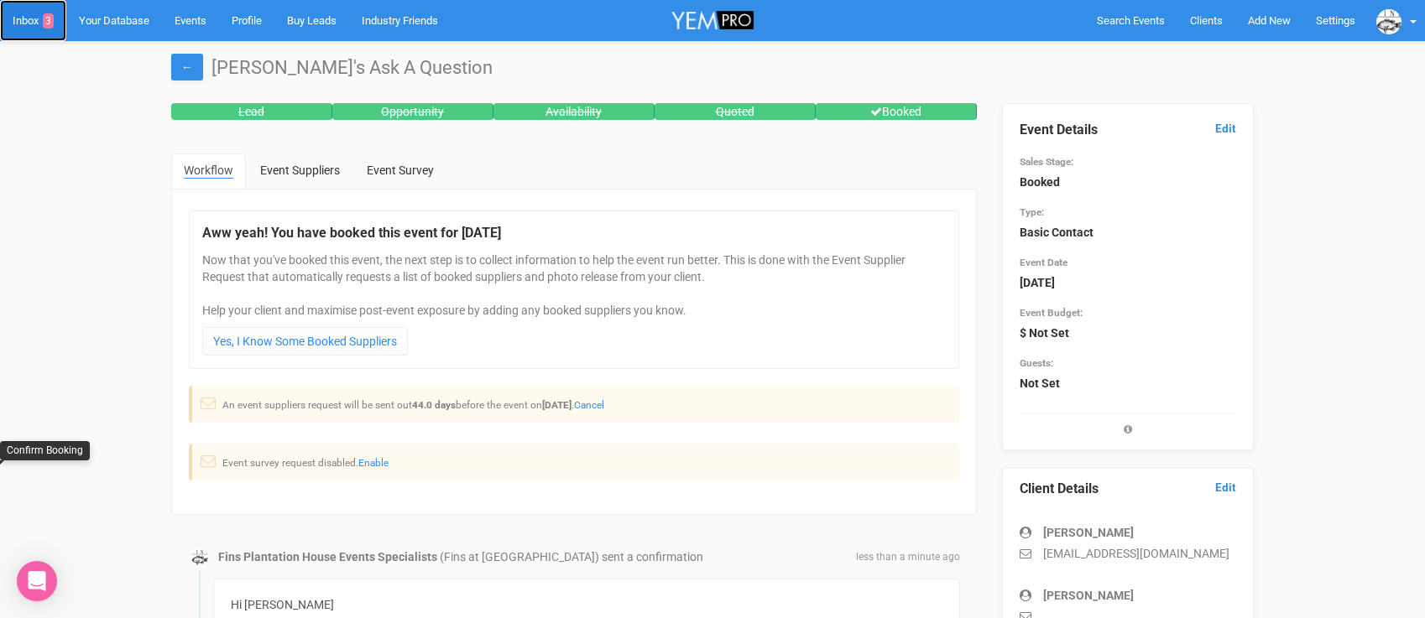
click at [32, 20] on link "Inbox 3" at bounding box center [33, 20] width 66 height 41
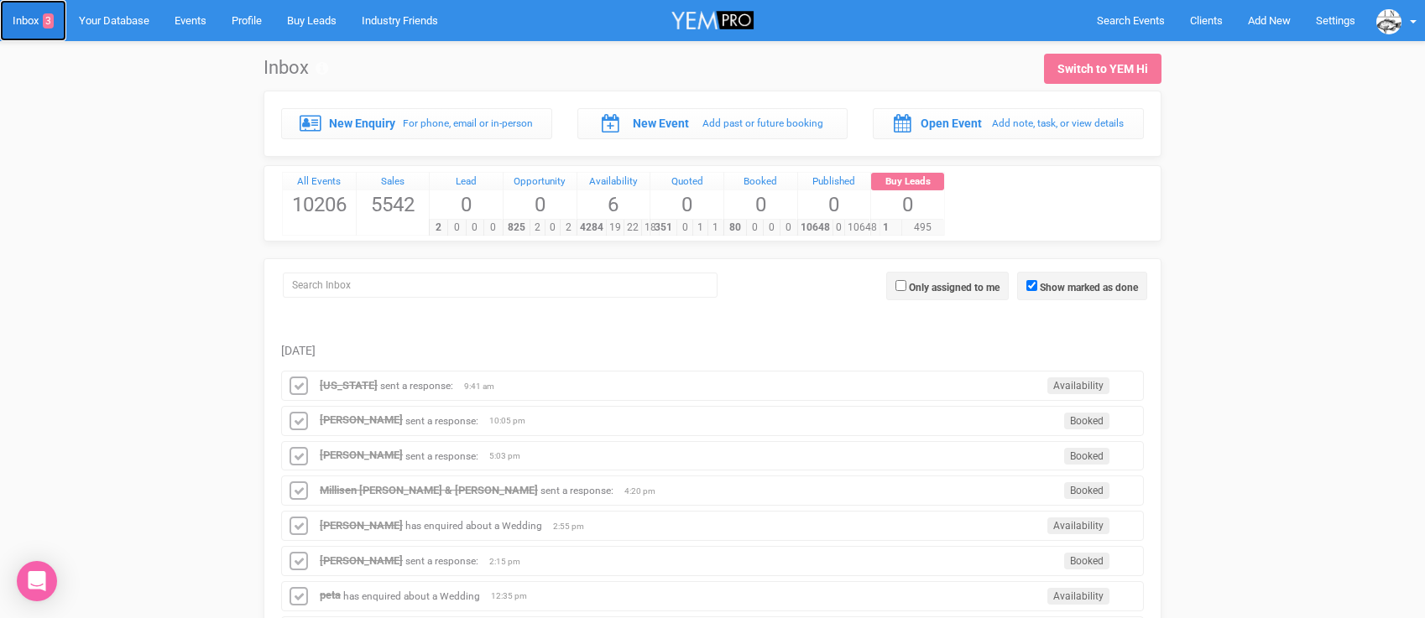
click at [26, 25] on link "Inbox 3" at bounding box center [33, 20] width 66 height 41
